Goal: Task Accomplishment & Management: Manage account settings

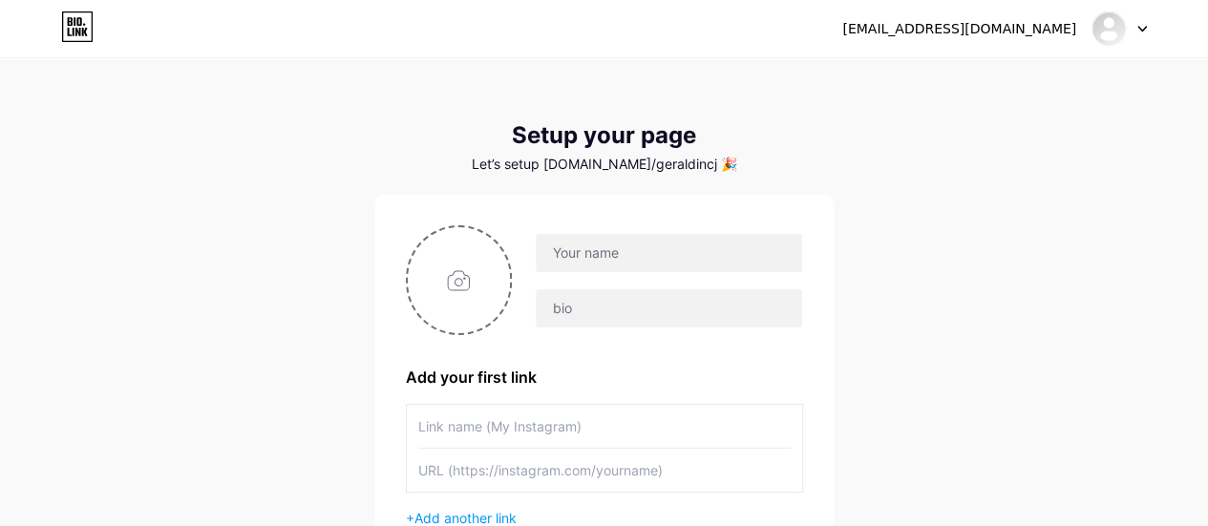
click at [1088, 124] on div "[EMAIL_ADDRESS][DOMAIN_NAME] Dashboard Logout Setup your page Let’s setup [DOMA…" at bounding box center [604, 340] width 1208 height 681
click at [1141, 28] on icon at bounding box center [1142, 29] width 10 height 7
click at [952, 126] on li "Logout" at bounding box center [1027, 130] width 237 height 52
